Goal: Task Accomplishment & Management: Understand process/instructions

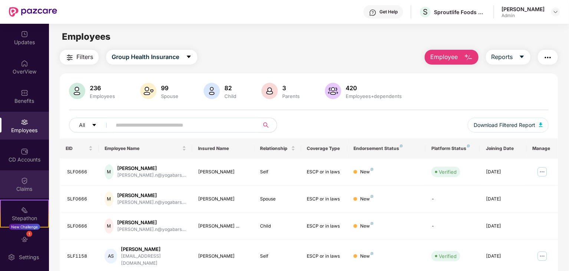
click at [16, 182] on div "Claims" at bounding box center [24, 184] width 49 height 28
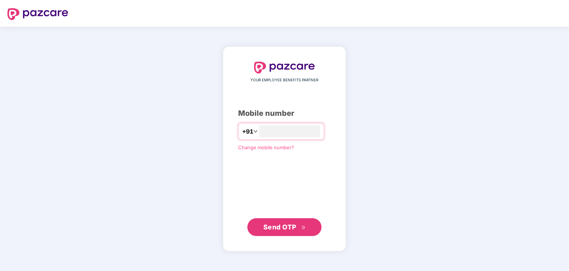
type input "**********"
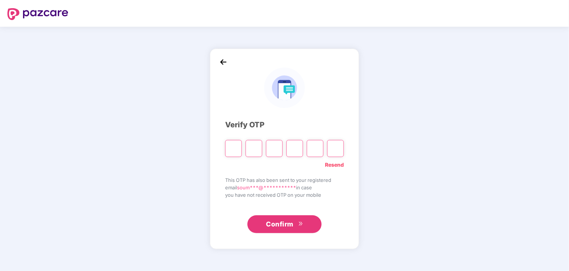
type input "*"
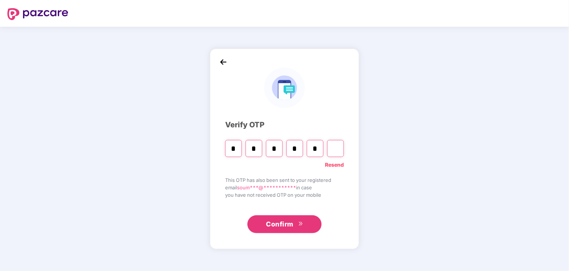
type input "*"
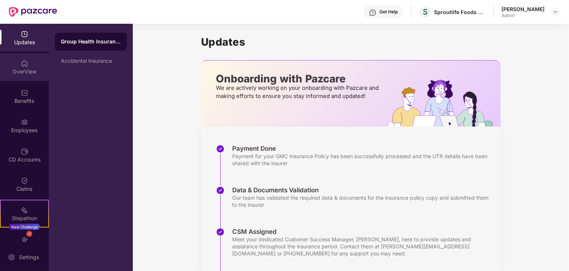
click at [15, 69] on div "OverView" at bounding box center [24, 71] width 49 height 7
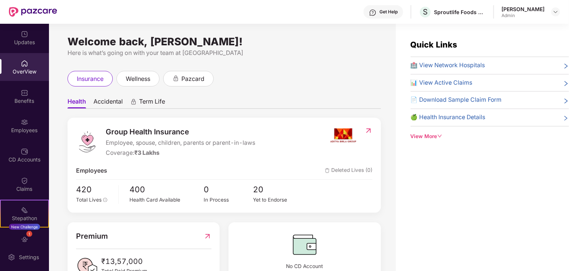
click at [453, 102] on span "📄 Download Sample Claim Form" at bounding box center [455, 99] width 91 height 9
click at [433, 135] on div "View More" at bounding box center [489, 136] width 158 height 8
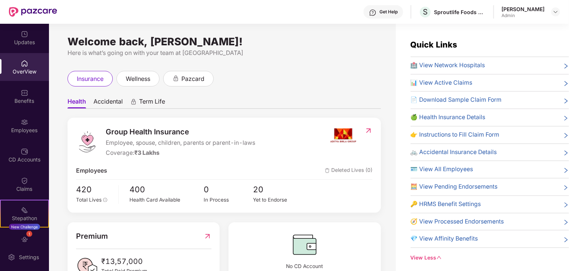
click at [460, 134] on span "👉 Instructions to Fill Claim Form" at bounding box center [454, 134] width 89 height 9
